Goal: Transaction & Acquisition: Purchase product/service

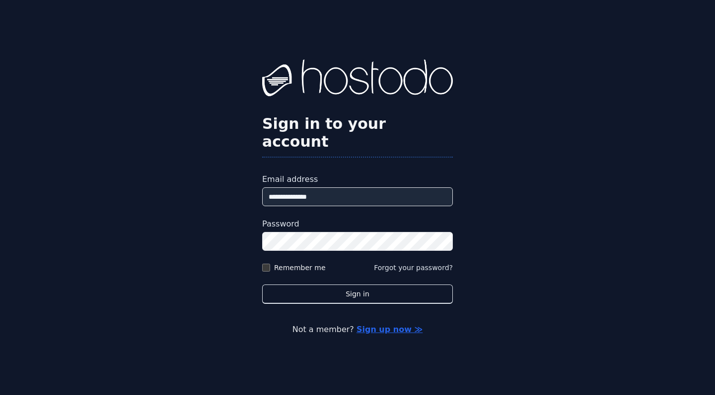
click at [284, 263] on label "Remember me" at bounding box center [300, 268] width 52 height 10
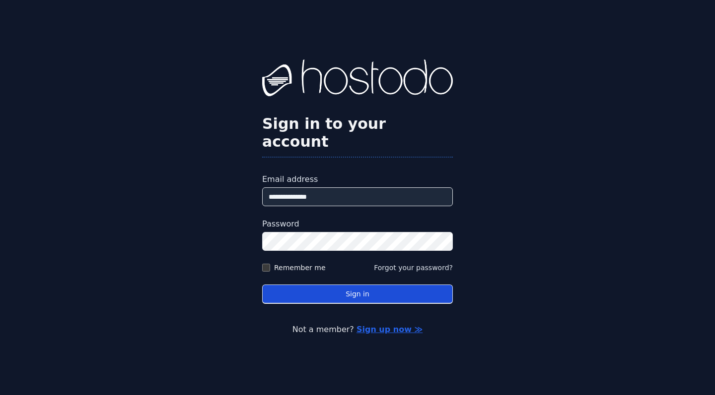
click at [292, 285] on button "Sign in" at bounding box center [357, 294] width 191 height 19
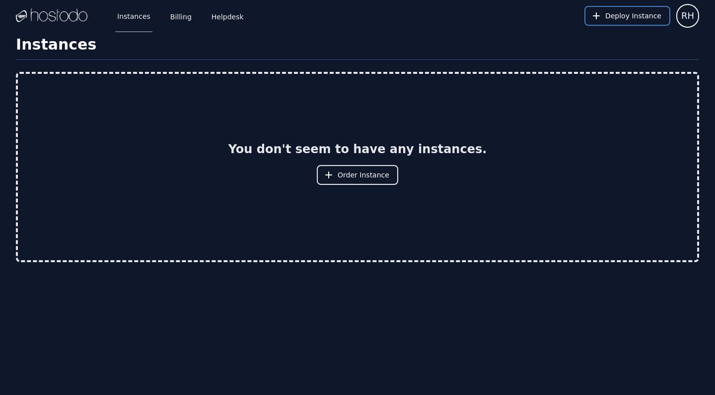
click at [622, 19] on span "Deploy Instance" at bounding box center [633, 16] width 56 height 10
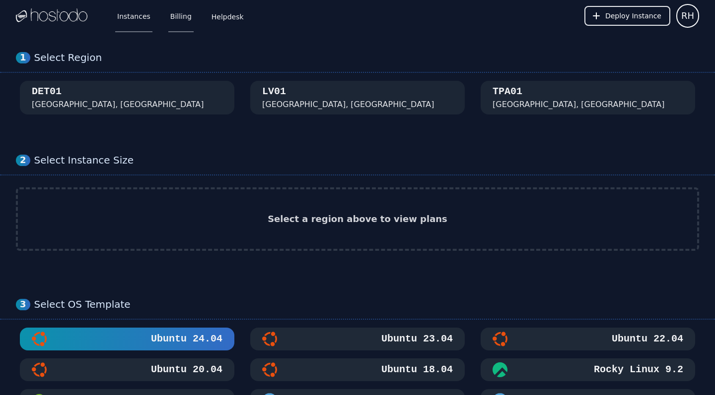
click at [177, 12] on link "Billing" at bounding box center [180, 16] width 25 height 33
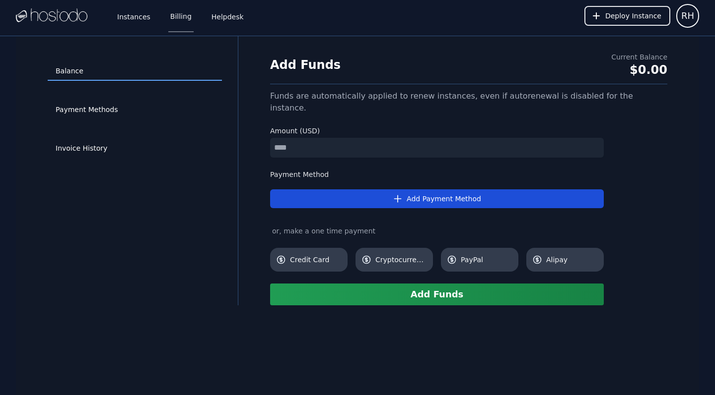
click at [463, 193] on button "Add Payment Method" at bounding box center [436, 199] width 333 height 19
click at [430, 191] on button "Add Payment Method" at bounding box center [436, 199] width 333 height 19
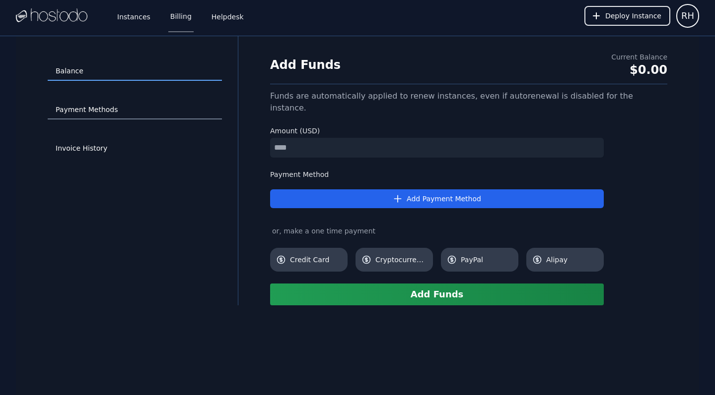
click at [88, 103] on link "Payment Methods" at bounding box center [135, 110] width 174 height 19
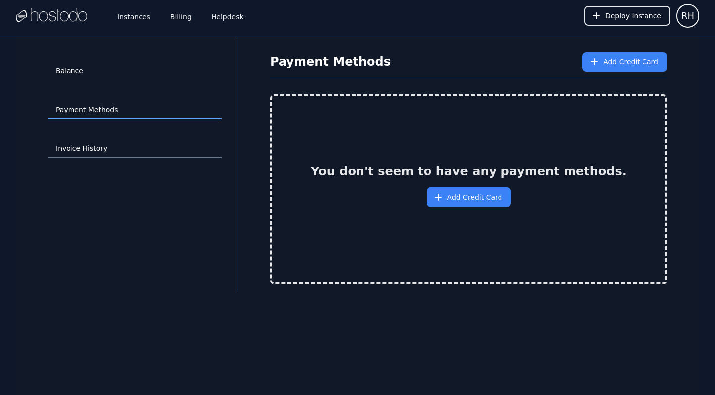
click at [80, 155] on link "Invoice History" at bounding box center [135, 148] width 174 height 19
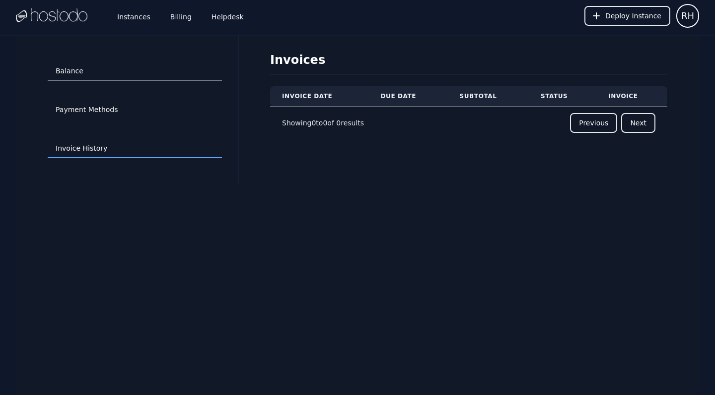
click at [75, 71] on link "Balance" at bounding box center [135, 71] width 174 height 19
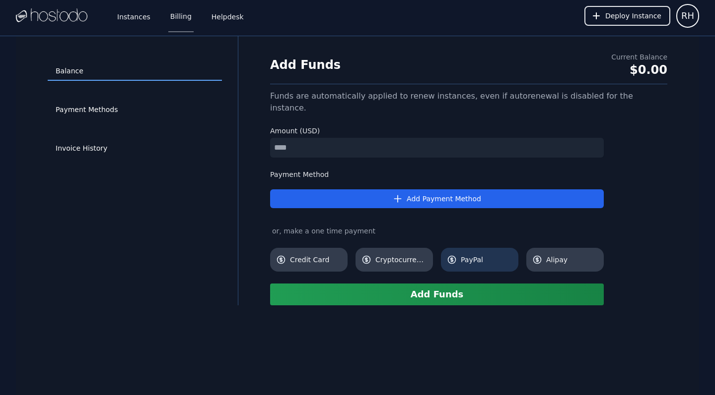
click at [473, 255] on span "PayPal" at bounding box center [486, 260] width 52 height 10
